Goal: Leave review/rating: Leave review/rating

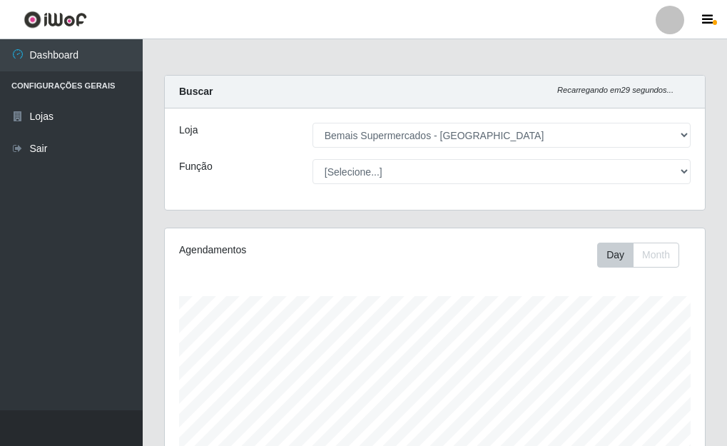
select select "249"
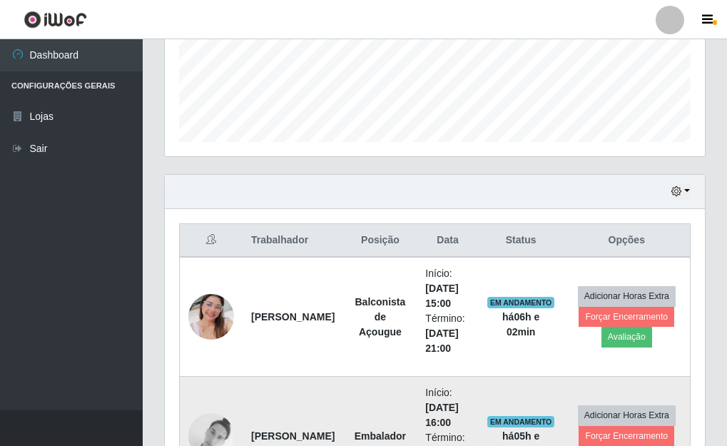
scroll to position [510, 0]
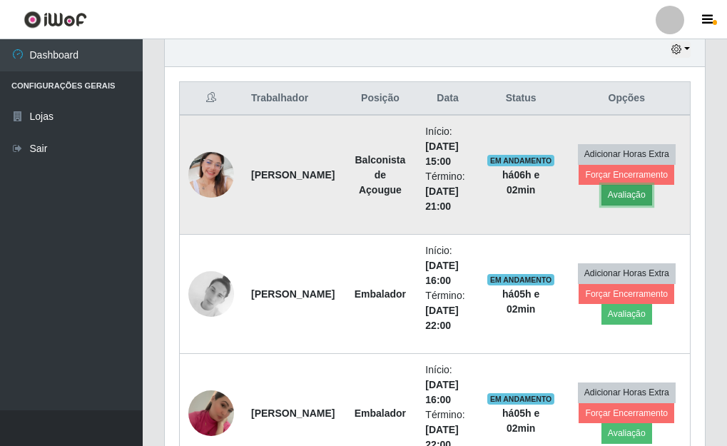
click at [642, 194] on button "Avaliação" at bounding box center [626, 195] width 51 height 20
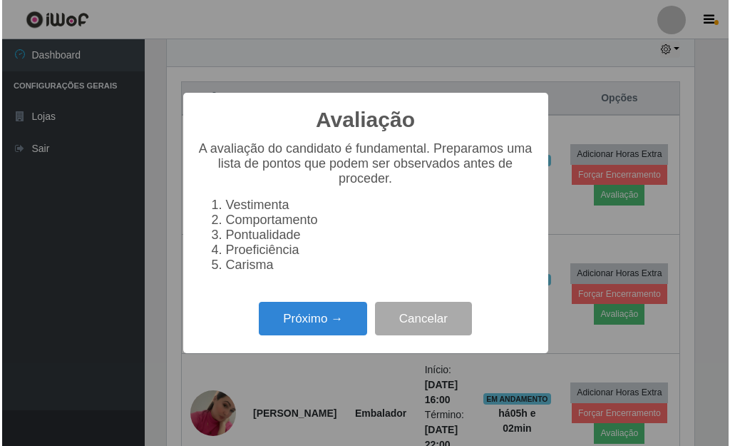
scroll to position [296, 531]
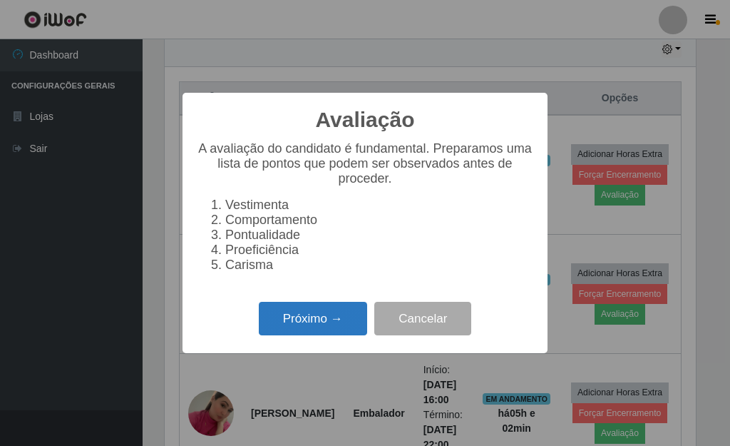
click at [319, 334] on button "Próximo →" at bounding box center [313, 319] width 108 height 34
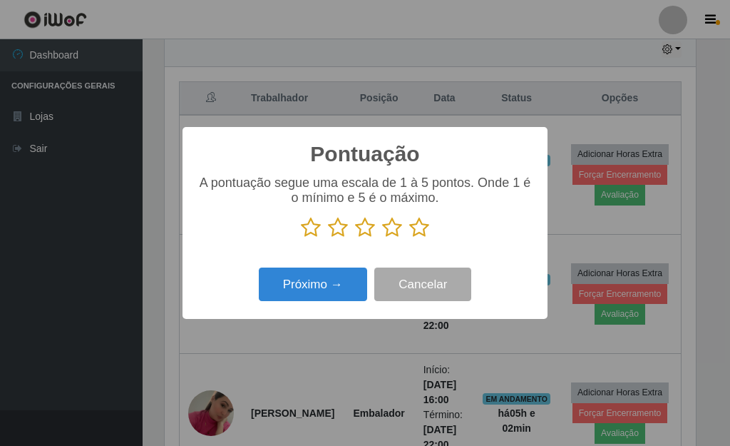
click at [416, 228] on icon at bounding box center [419, 227] width 20 height 21
click at [409, 238] on input "radio" at bounding box center [409, 238] width 0 height 0
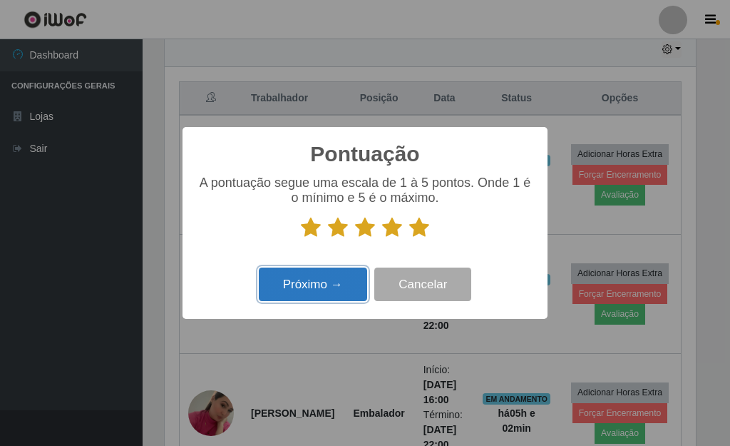
click at [333, 277] on button "Próximo →" at bounding box center [313, 284] width 108 height 34
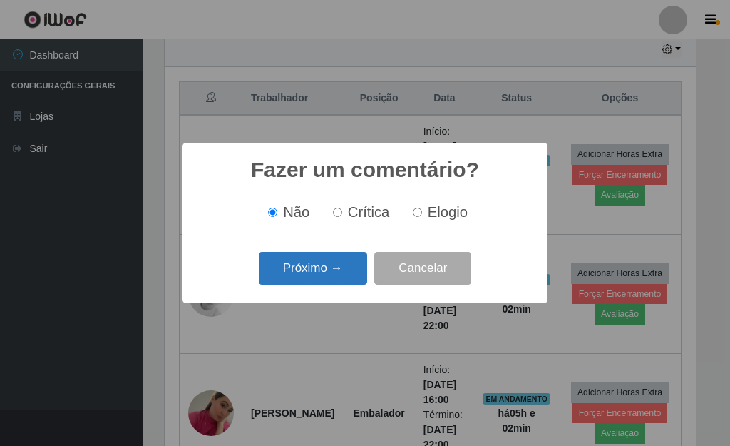
click at [320, 276] on button "Próximo →" at bounding box center [313, 269] width 108 height 34
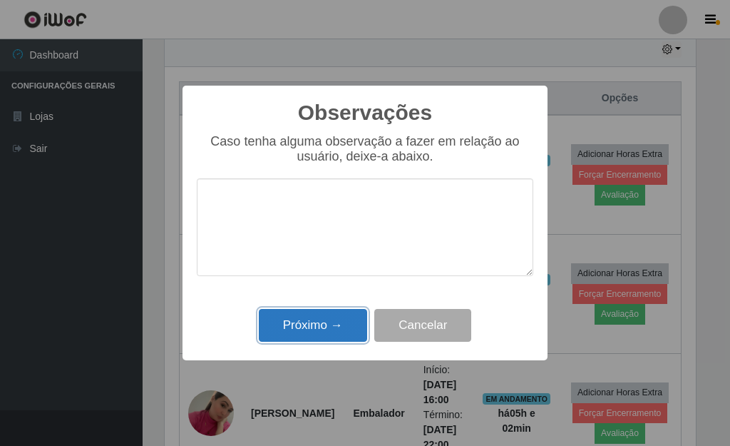
click at [317, 320] on button "Próximo →" at bounding box center [313, 326] width 108 height 34
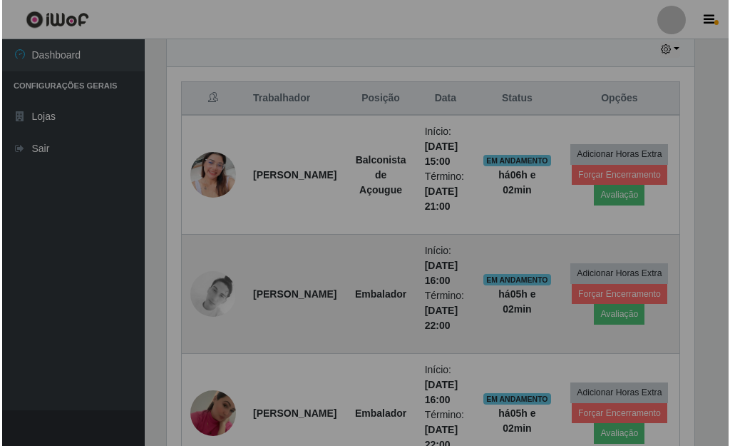
scroll to position [296, 540]
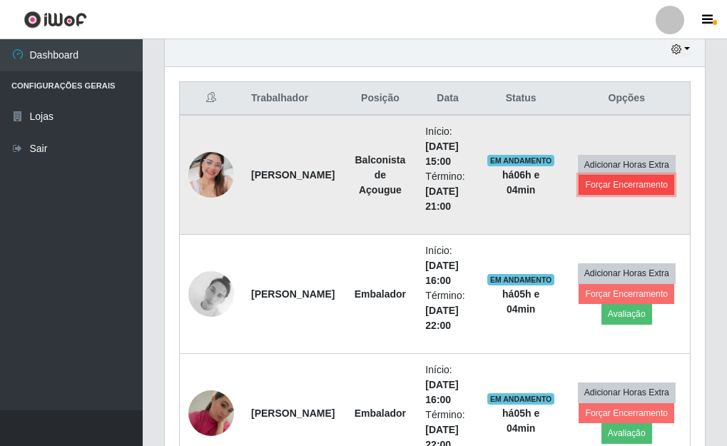
click at [602, 188] on button "Forçar Encerramento" at bounding box center [626, 185] width 96 height 20
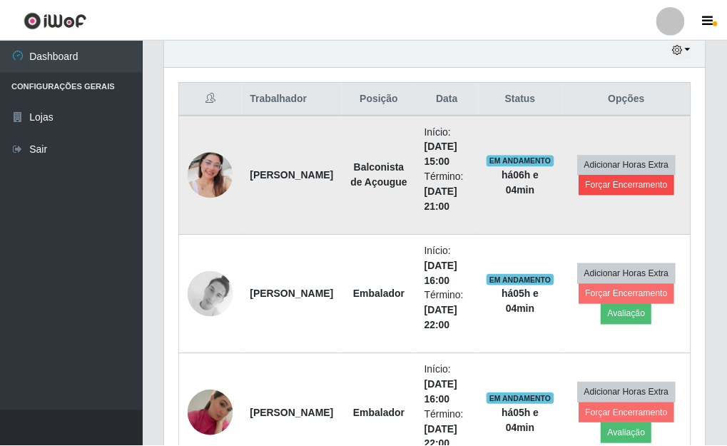
scroll to position [296, 531]
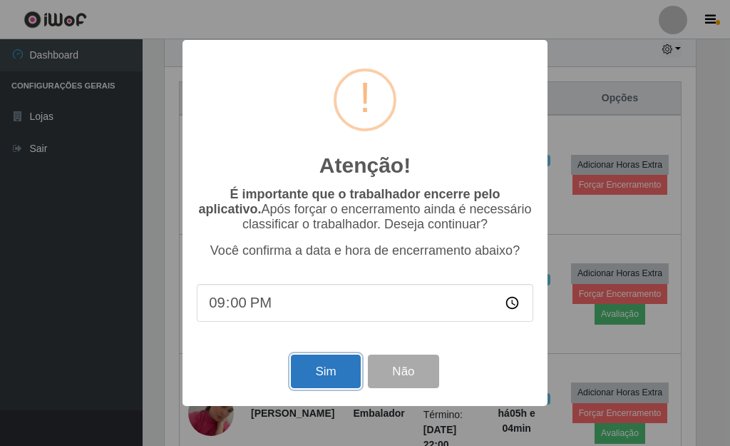
click at [324, 383] on button "Sim" at bounding box center [325, 371] width 69 height 34
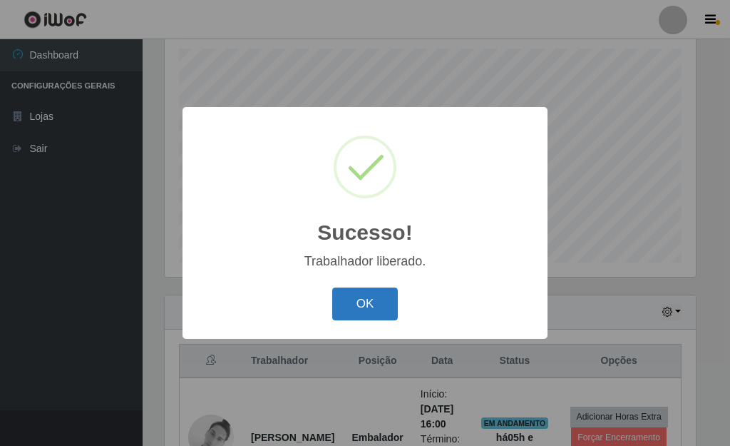
click at [368, 298] on button "OK" at bounding box center [365, 304] width 66 height 34
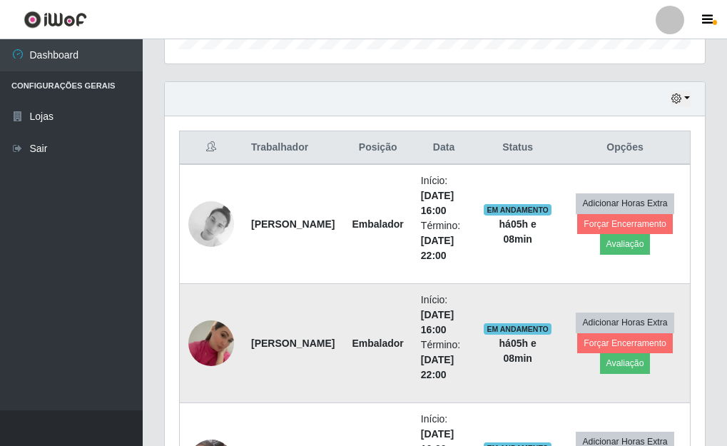
scroll to position [461, 0]
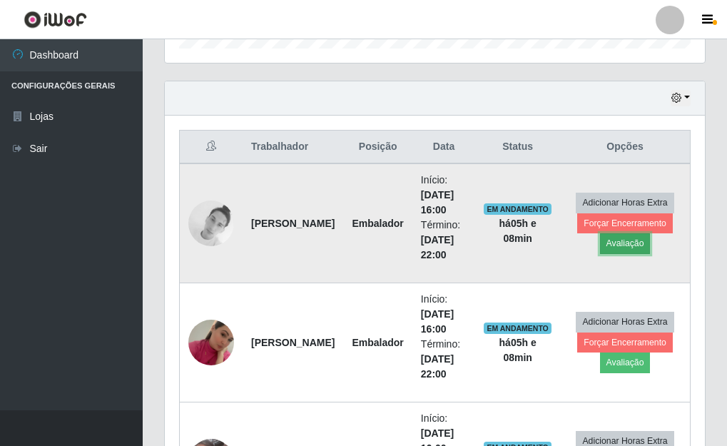
click at [619, 247] on button "Avaliação" at bounding box center [625, 243] width 51 height 20
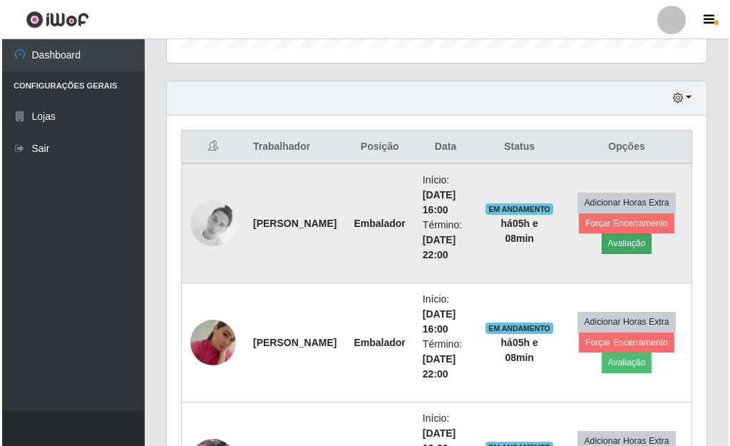
scroll to position [296, 531]
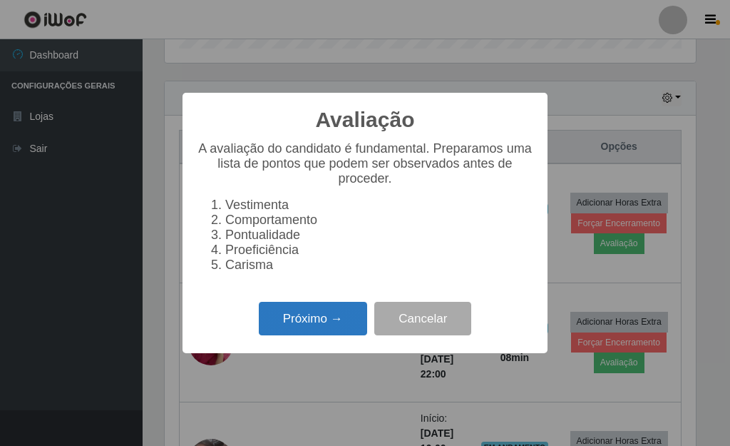
click at [335, 327] on button "Próximo →" at bounding box center [313, 319] width 108 height 34
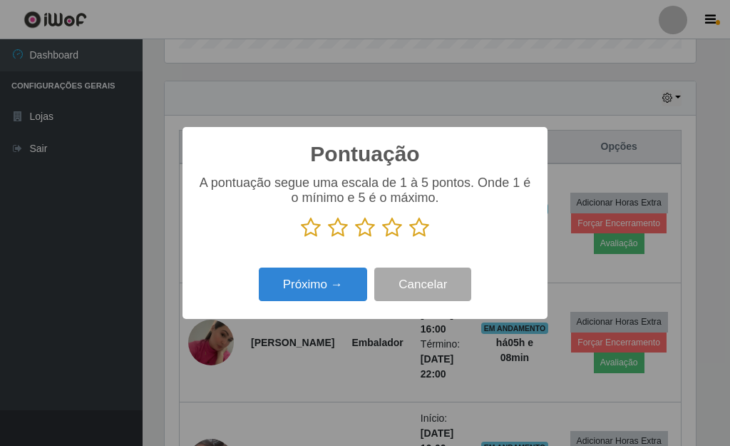
click at [421, 222] on icon at bounding box center [419, 227] width 20 height 21
click at [409, 238] on input "radio" at bounding box center [409, 238] width 0 height 0
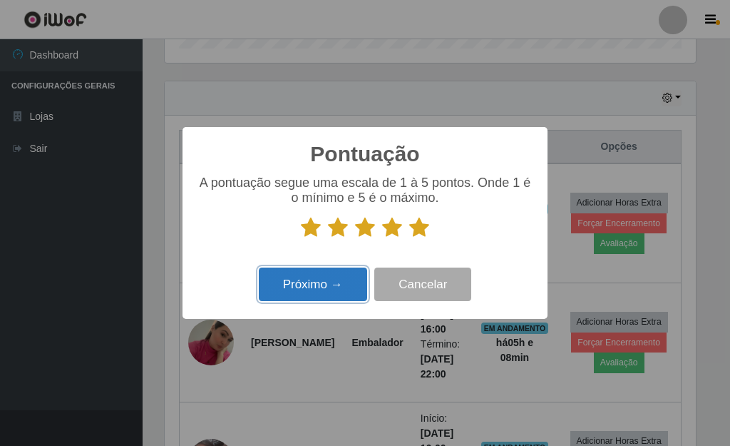
click at [355, 276] on button "Próximo →" at bounding box center [313, 284] width 108 height 34
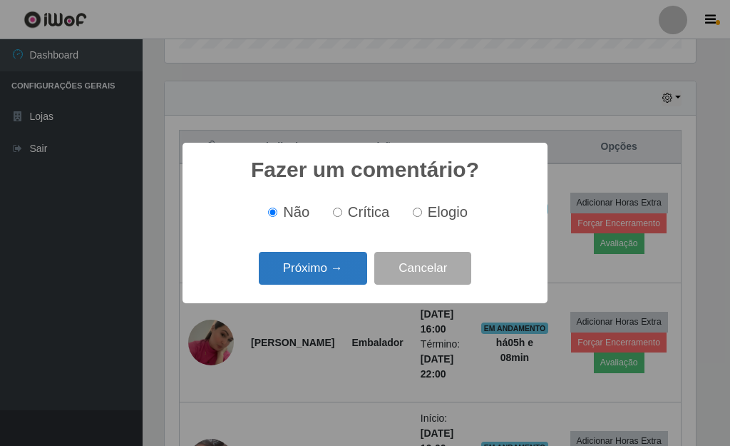
click at [342, 271] on button "Próximo →" at bounding box center [313, 269] width 108 height 34
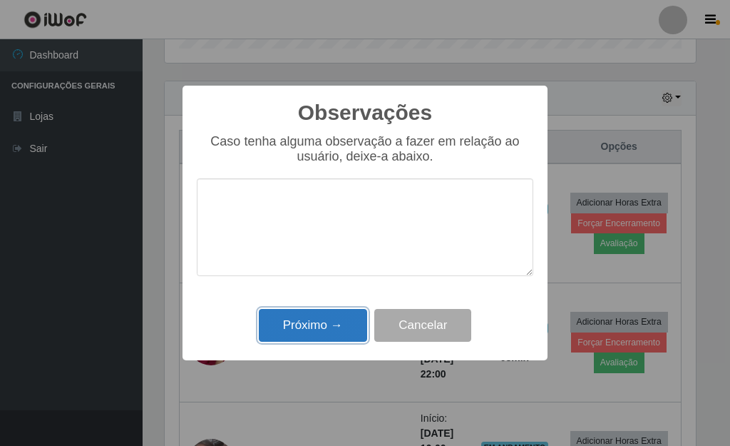
click at [338, 320] on button "Próximo →" at bounding box center [313, 326] width 108 height 34
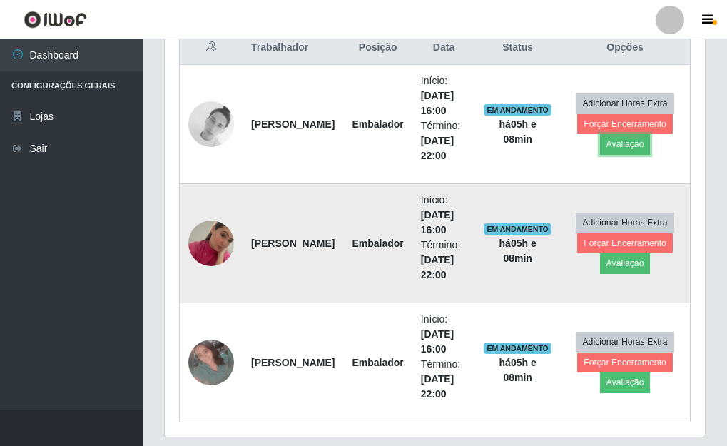
scroll to position [604, 0]
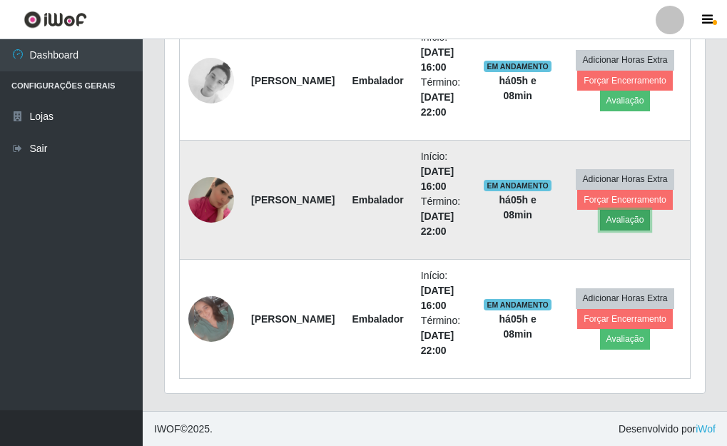
click at [619, 225] on button "Avaliação" at bounding box center [625, 220] width 51 height 20
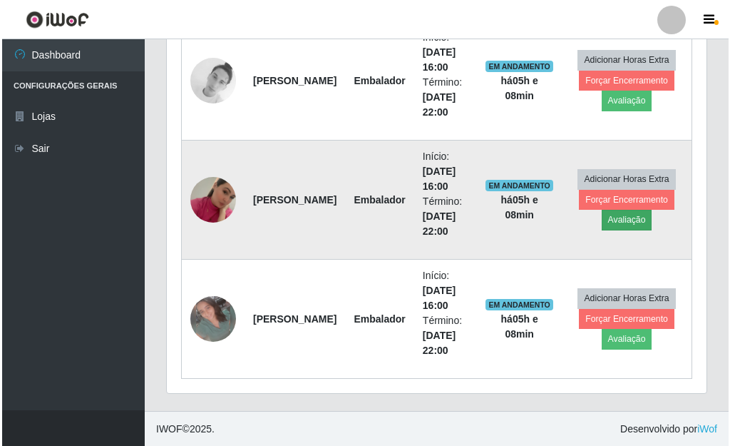
scroll to position [296, 531]
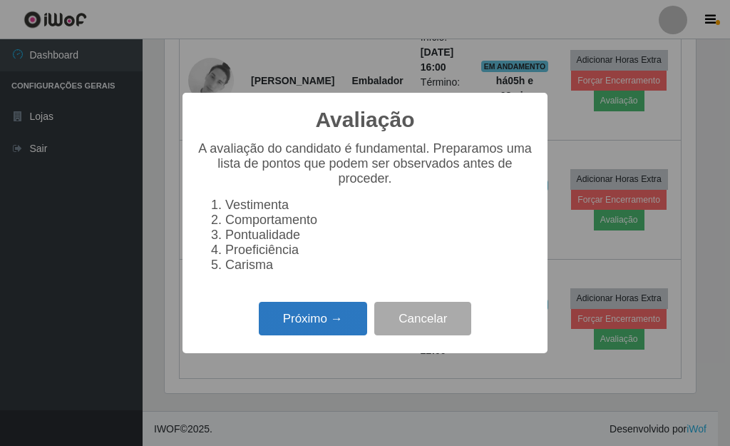
click at [309, 329] on button "Próximo →" at bounding box center [313, 319] width 108 height 34
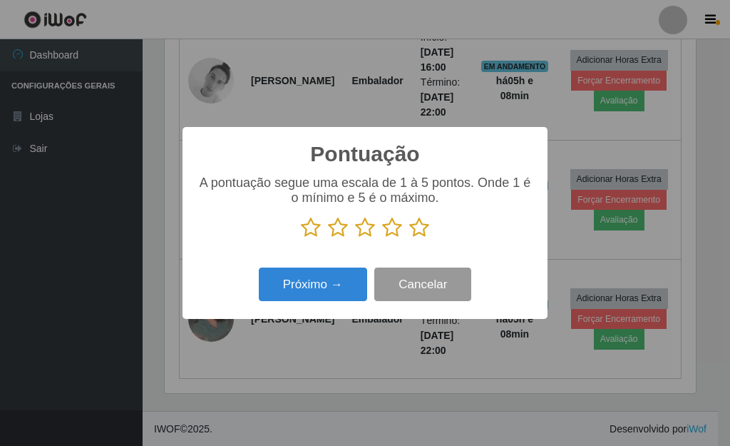
scroll to position [712734, 712499]
drag, startPoint x: 421, startPoint y: 232, endPoint x: 340, endPoint y: 265, distance: 86.7
click at [420, 232] on icon at bounding box center [419, 227] width 20 height 21
click at [409, 238] on input "radio" at bounding box center [409, 238] width 0 height 0
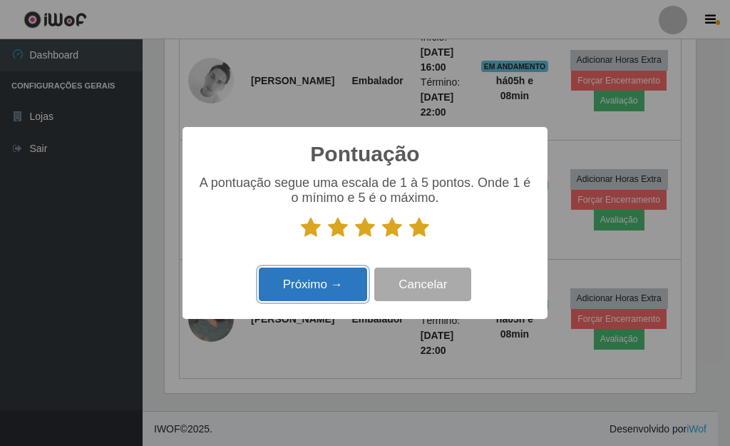
click at [310, 280] on button "Próximo →" at bounding box center [313, 284] width 108 height 34
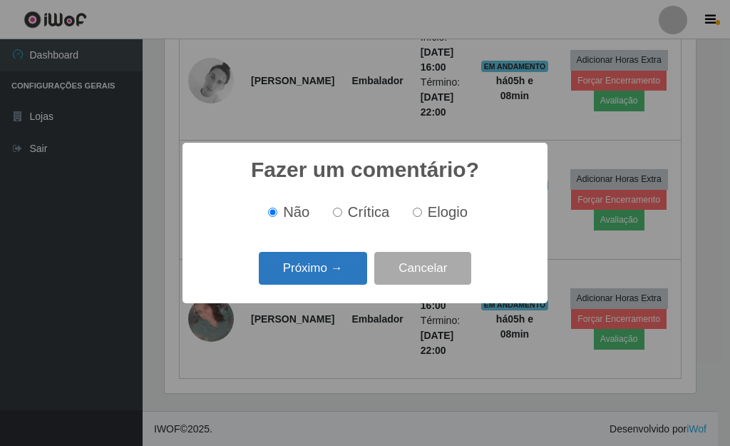
click at [304, 277] on button "Próximo →" at bounding box center [313, 269] width 108 height 34
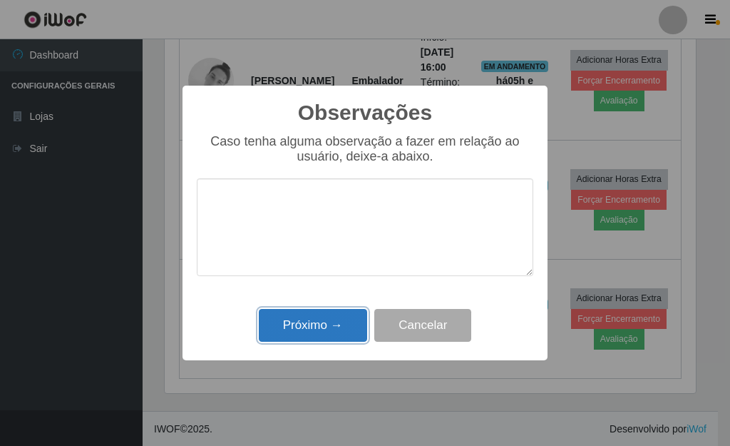
click at [315, 324] on button "Próximo →" at bounding box center [313, 326] width 108 height 34
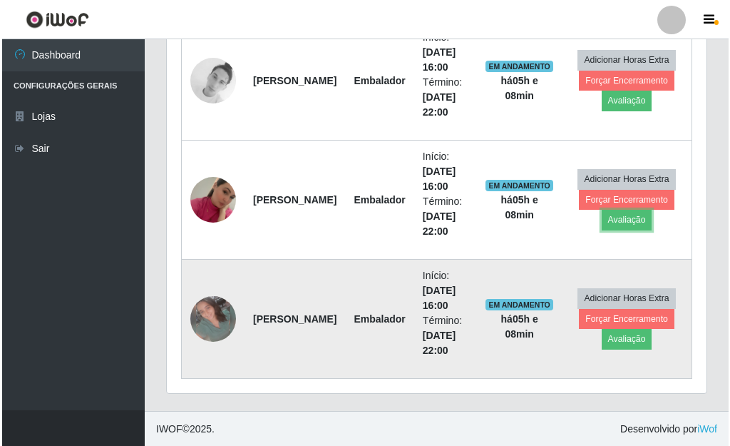
scroll to position [605, 0]
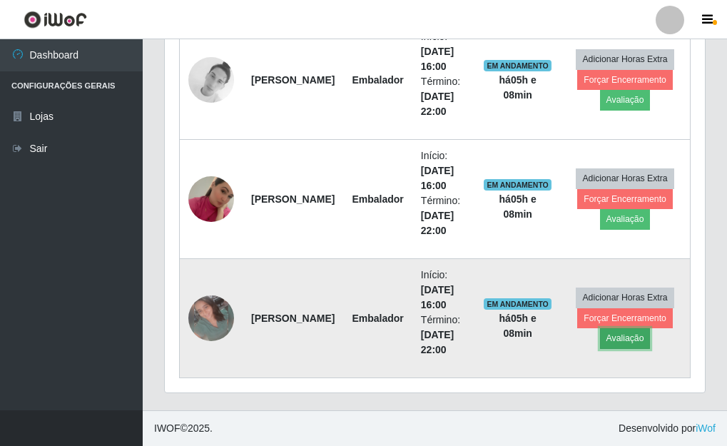
click at [627, 338] on button "Avaliação" at bounding box center [625, 338] width 51 height 20
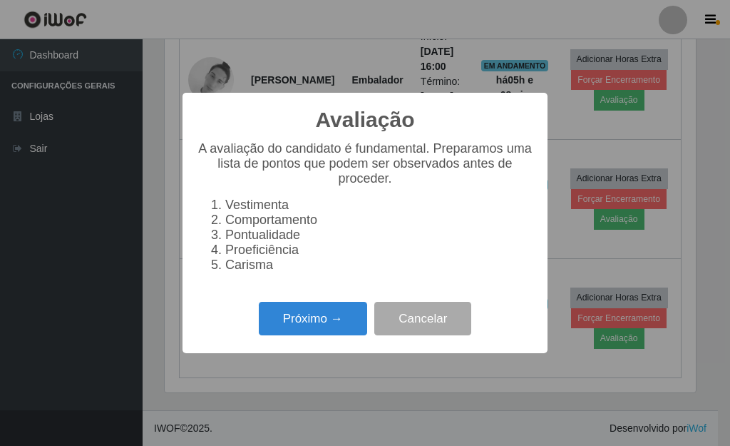
scroll to position [296, 531]
click at [299, 326] on button "Próximo →" at bounding box center [313, 319] width 108 height 34
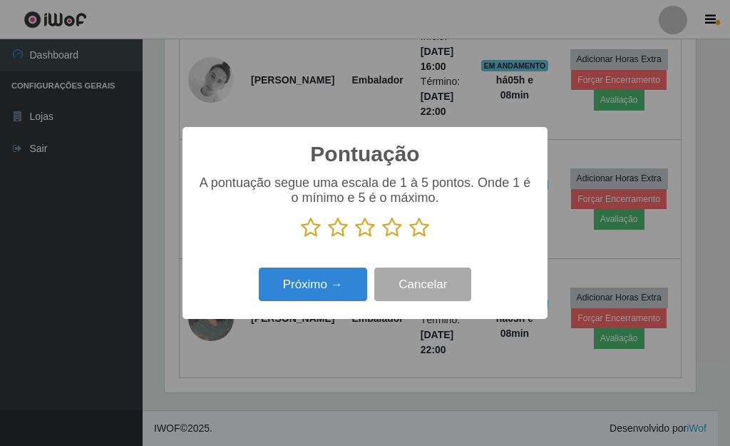
click at [418, 227] on icon at bounding box center [419, 227] width 20 height 21
click at [409, 238] on input "radio" at bounding box center [409, 238] width 0 height 0
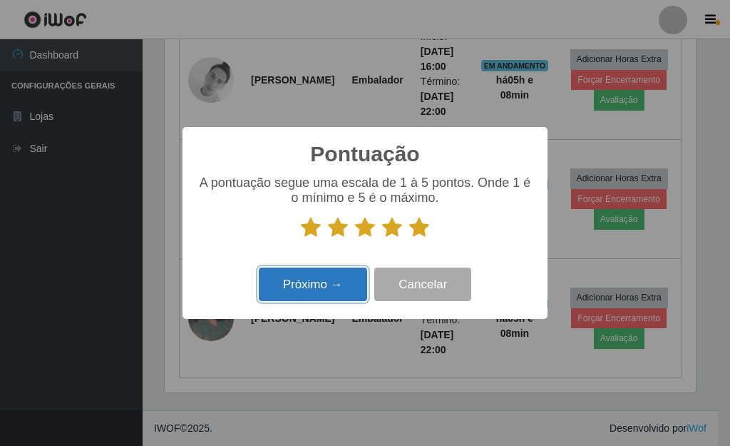
click at [332, 279] on button "Próximo →" at bounding box center [313, 284] width 108 height 34
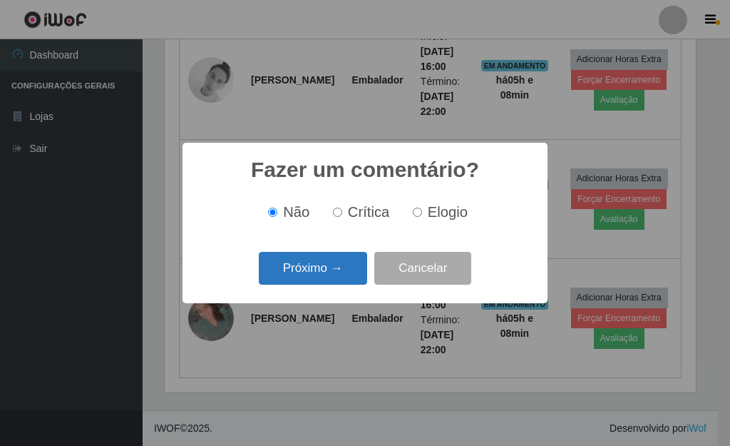
click at [321, 271] on button "Próximo →" at bounding box center [313, 269] width 108 height 34
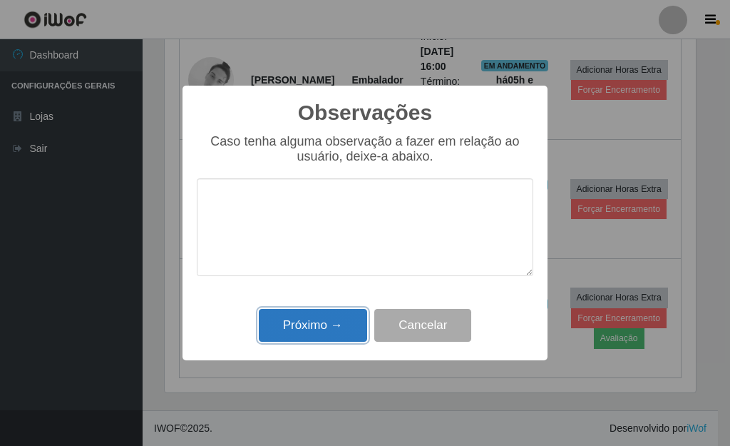
click at [277, 339] on button "Próximo →" at bounding box center [313, 326] width 108 height 34
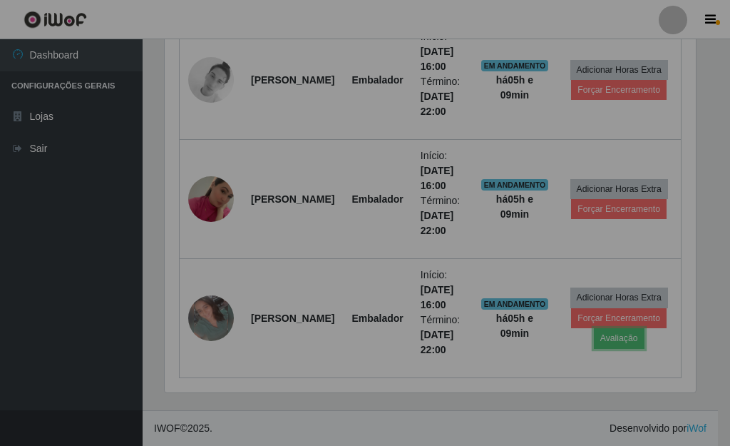
scroll to position [296, 540]
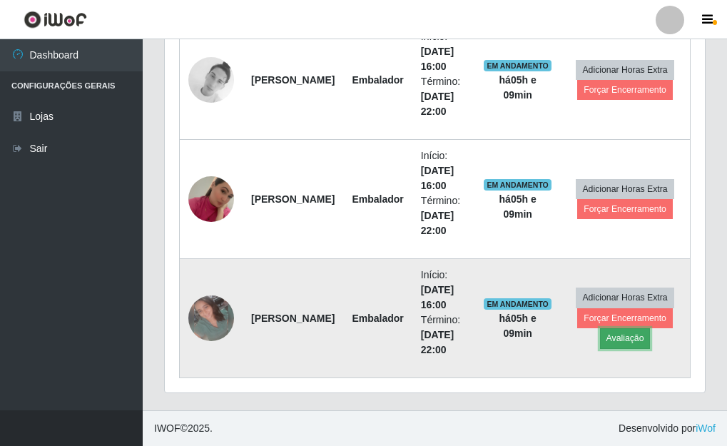
click at [629, 339] on button "Avaliação" at bounding box center [625, 338] width 51 height 20
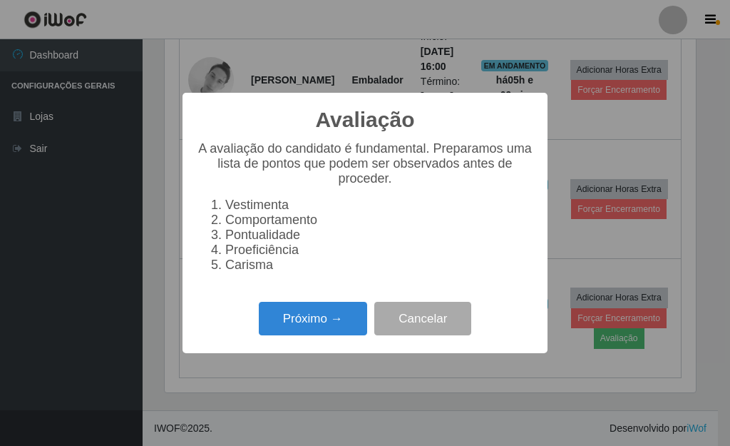
scroll to position [296, 531]
click at [288, 323] on button "Próximo →" at bounding box center [313, 319] width 108 height 34
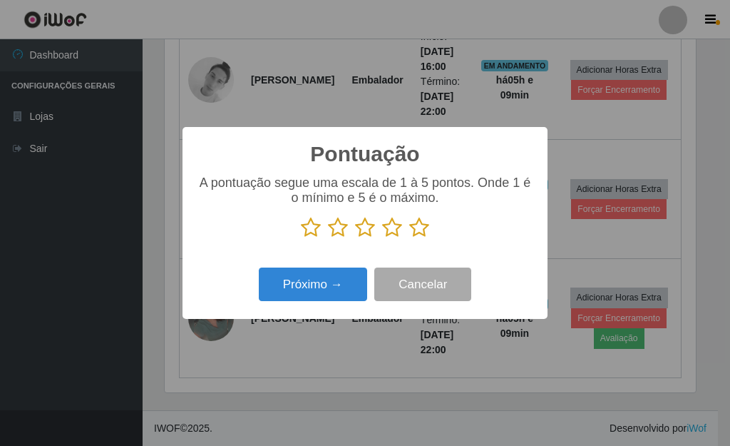
click at [415, 226] on icon at bounding box center [419, 227] width 20 height 21
click at [409, 238] on input "radio" at bounding box center [409, 238] width 0 height 0
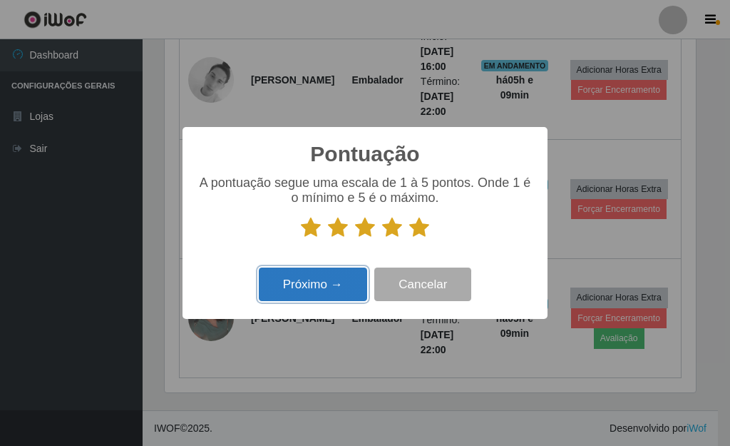
click at [354, 272] on button "Próximo →" at bounding box center [313, 284] width 108 height 34
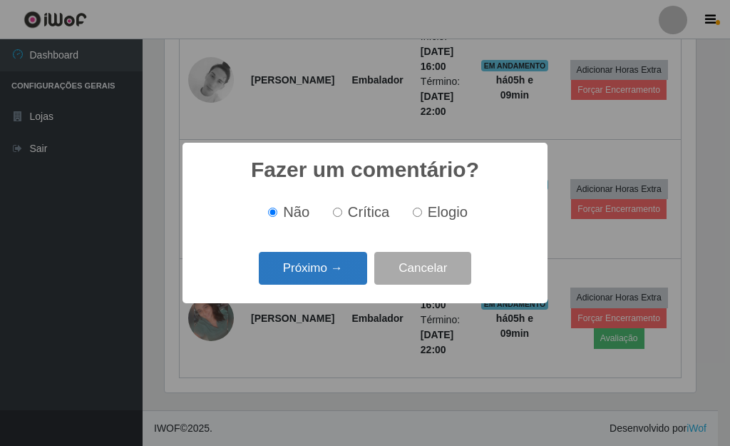
click at [332, 270] on button "Próximo →" at bounding box center [313, 269] width 108 height 34
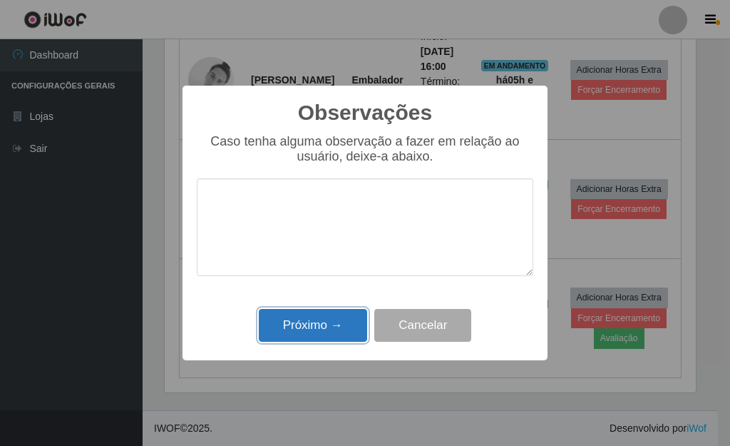
click at [319, 327] on button "Próximo →" at bounding box center [313, 326] width 108 height 34
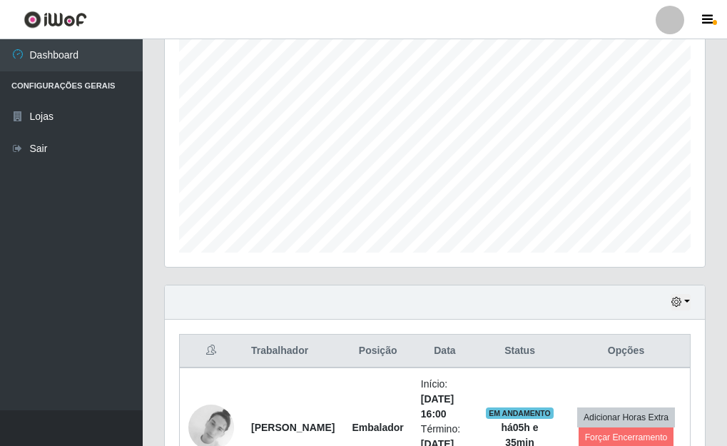
scroll to position [533, 0]
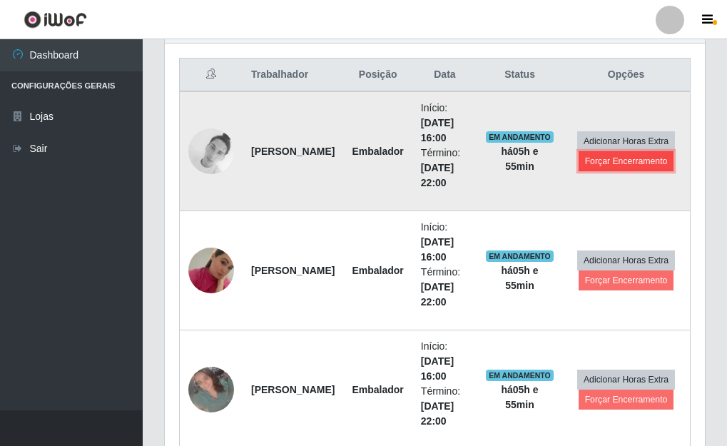
click at [632, 164] on button "Forçar Encerramento" at bounding box center [626, 161] width 96 height 20
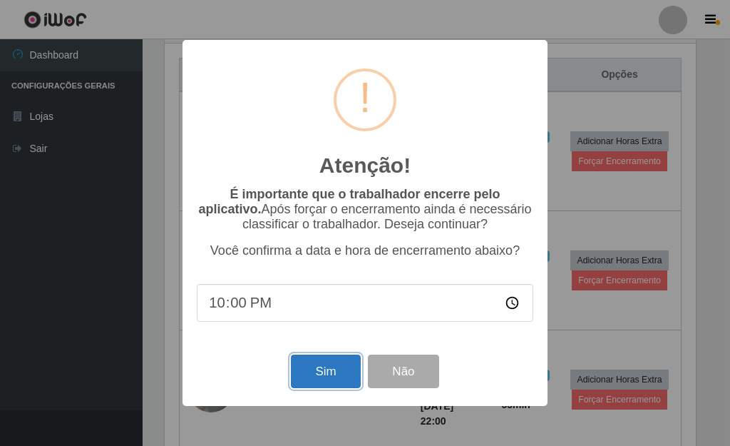
drag, startPoint x: 319, startPoint y: 370, endPoint x: 312, endPoint y: 367, distance: 8.3
click at [312, 367] on button "Sim" at bounding box center [325, 371] width 69 height 34
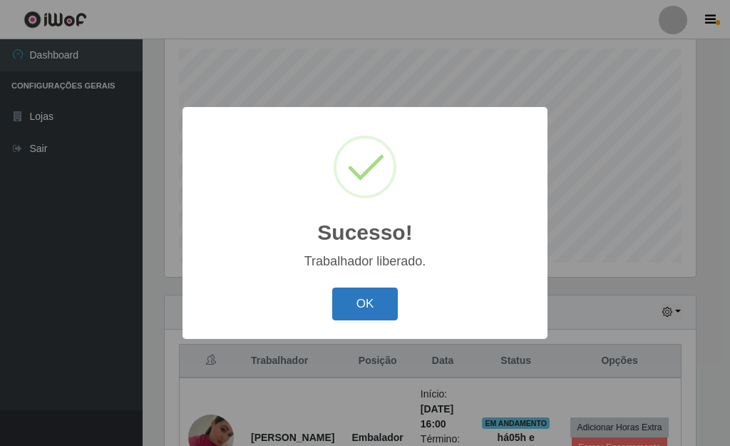
click at [376, 306] on button "OK" at bounding box center [365, 304] width 66 height 34
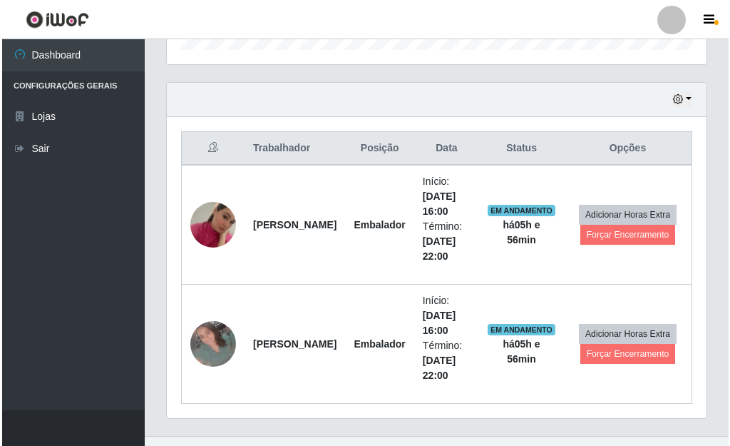
scroll to position [461, 0]
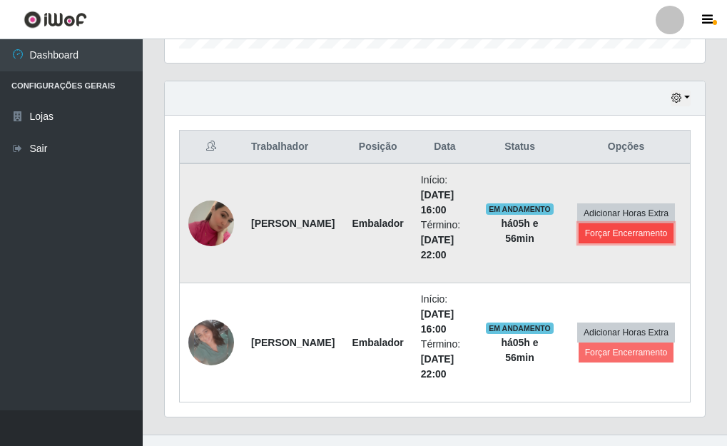
drag, startPoint x: 626, startPoint y: 235, endPoint x: 618, endPoint y: 231, distance: 8.6
click at [618, 231] on button "Forçar Encerramento" at bounding box center [626, 233] width 96 height 20
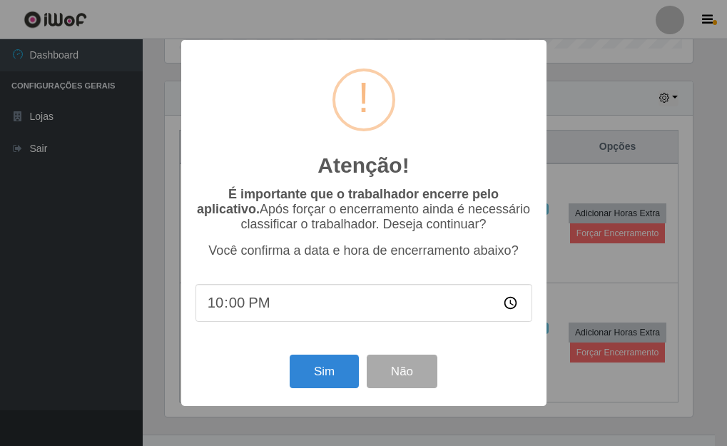
scroll to position [296, 531]
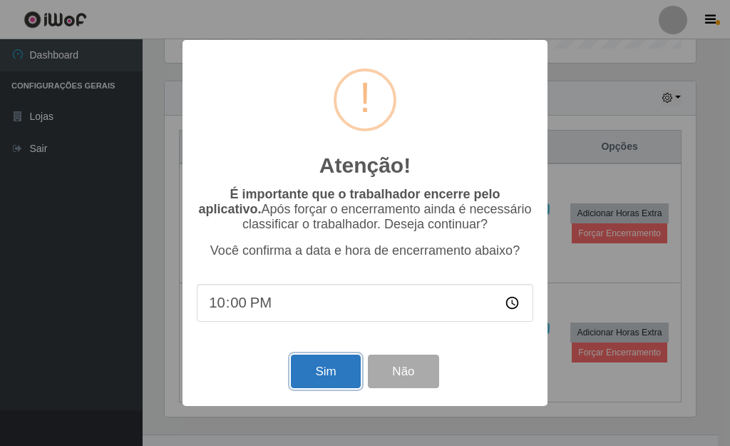
click at [328, 364] on button "Sim" at bounding box center [325, 371] width 69 height 34
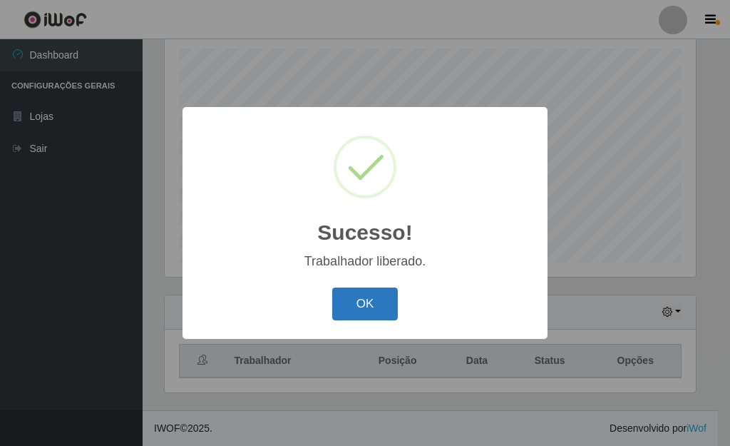
click at [350, 292] on button "OK" at bounding box center [365, 304] width 66 height 34
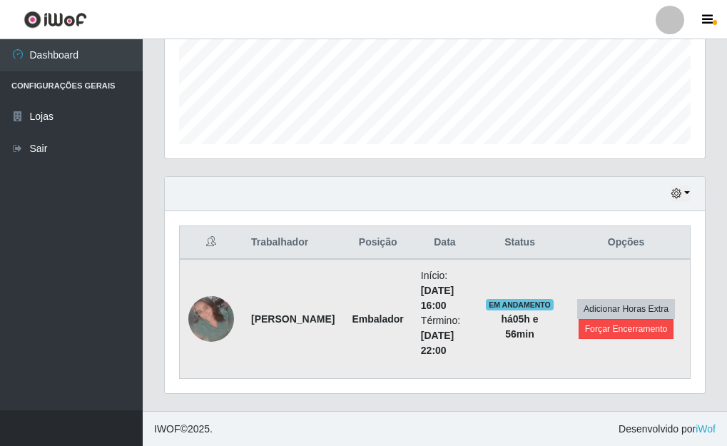
scroll to position [366, 0]
click at [635, 327] on button "Forçar Encerramento" at bounding box center [626, 328] width 96 height 20
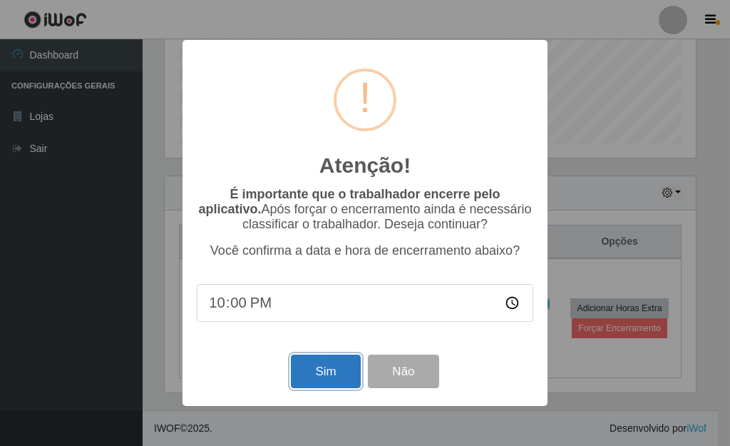
click at [317, 374] on button "Sim" at bounding box center [325, 371] width 69 height 34
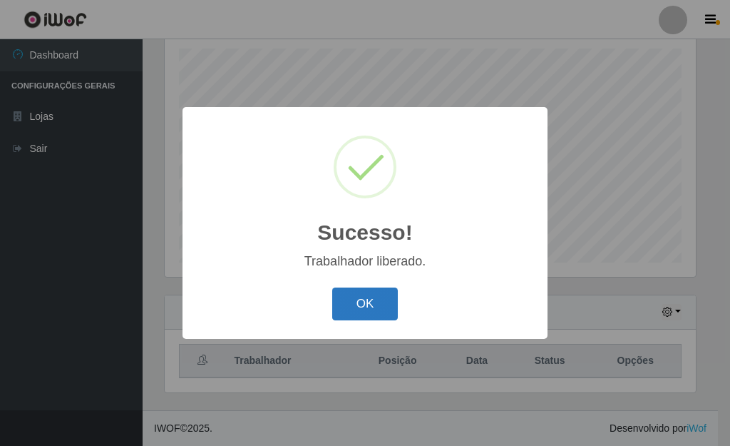
click at [361, 299] on button "OK" at bounding box center [365, 304] width 66 height 34
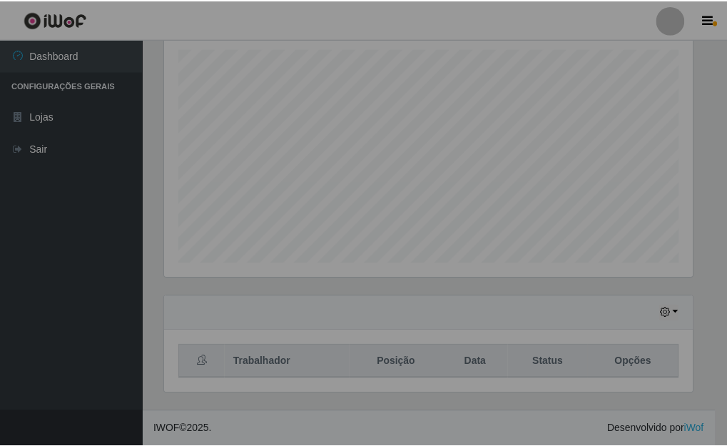
scroll to position [296, 540]
